Goal: Task Accomplishment & Management: Manage account settings

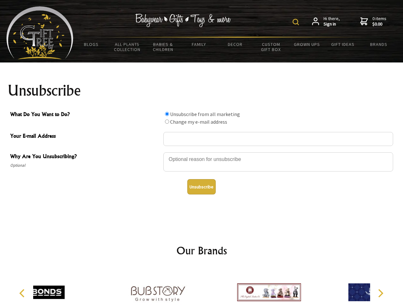
click at [297, 22] on img at bounding box center [296, 22] width 6 height 6
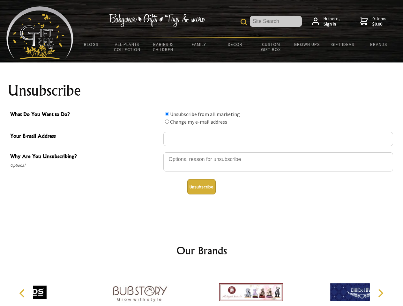
click at [202, 152] on div at bounding box center [278, 163] width 230 height 22
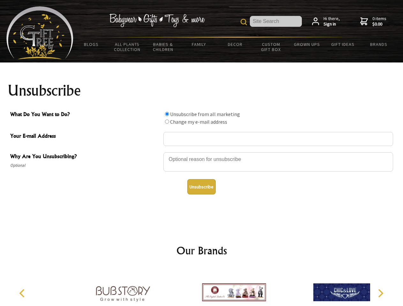
click at [167, 114] on input "What Do You Want to Do?" at bounding box center [167, 114] width 4 height 4
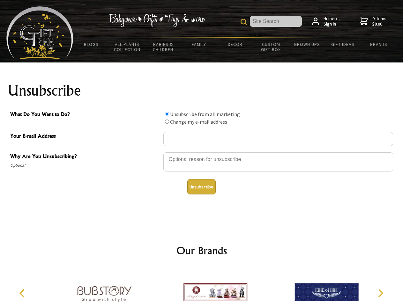
click at [167, 122] on input "What Do You Want to Do?" at bounding box center [167, 122] width 4 height 4
radio input "true"
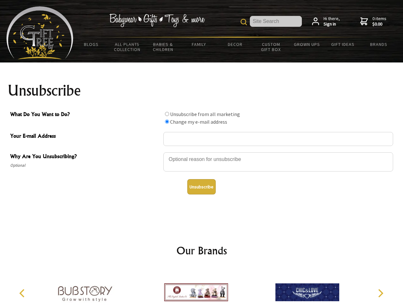
click at [201, 187] on button "Unsubscribe" at bounding box center [201, 186] width 28 height 15
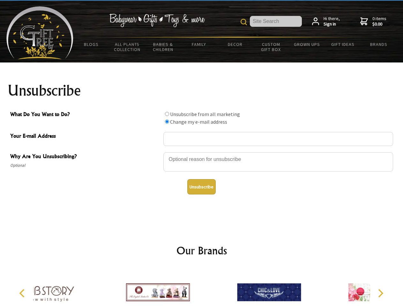
click at [214, 288] on div at bounding box center [269, 294] width 111 height 50
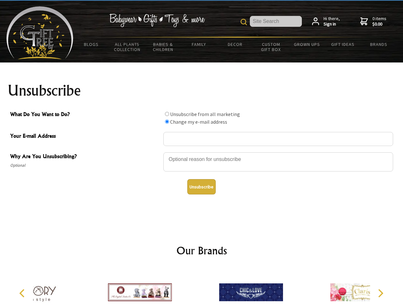
click at [23, 294] on icon "Previous" at bounding box center [23, 294] width 8 height 8
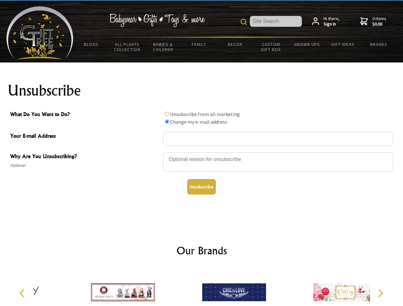
click at [380, 294] on icon "Next" at bounding box center [380, 294] width 8 height 8
